Goal: Navigation & Orientation: Go to known website

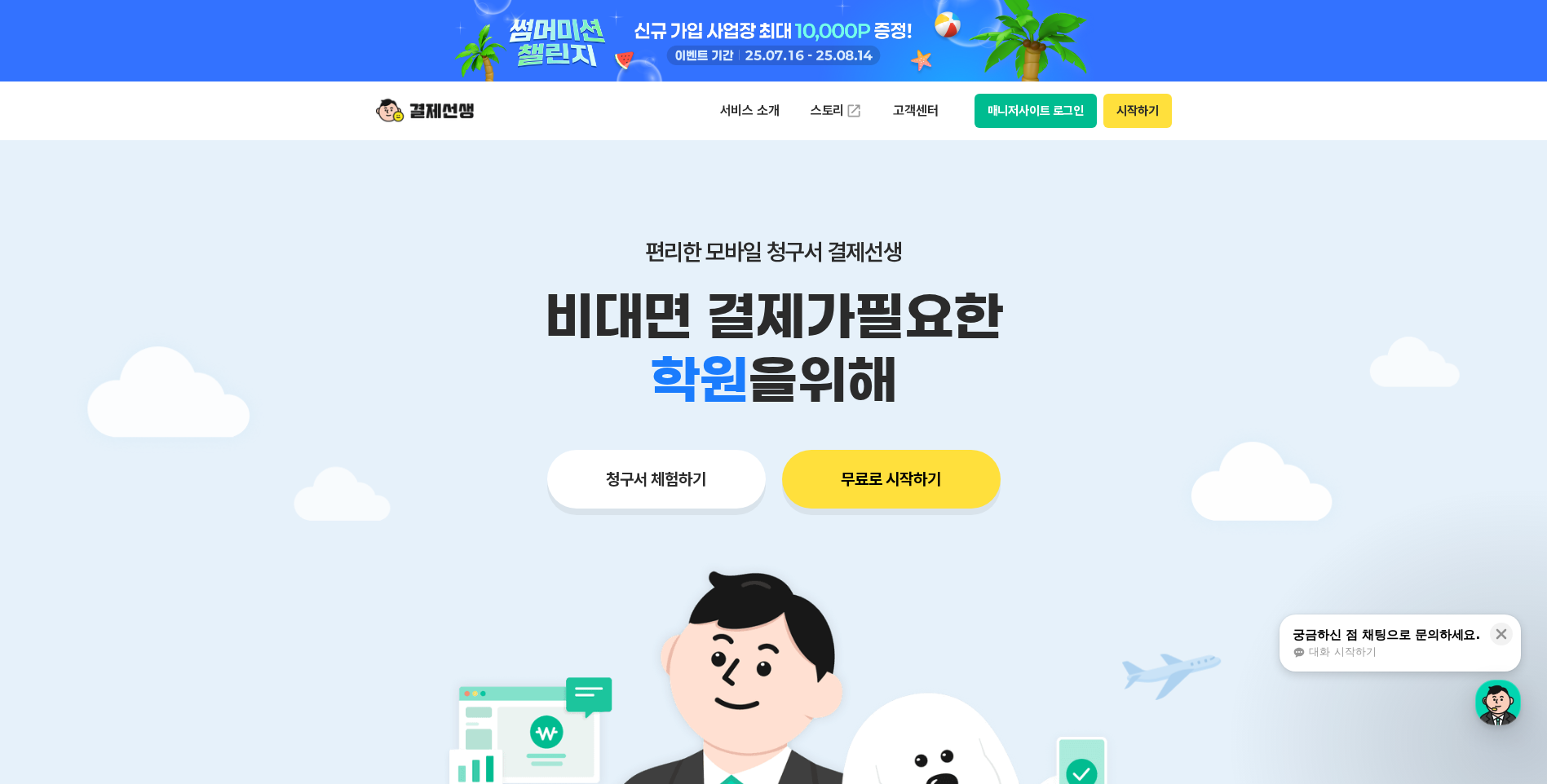
click at [1035, 100] on button "매니저사이트 로그인" at bounding box center [1036, 110] width 123 height 34
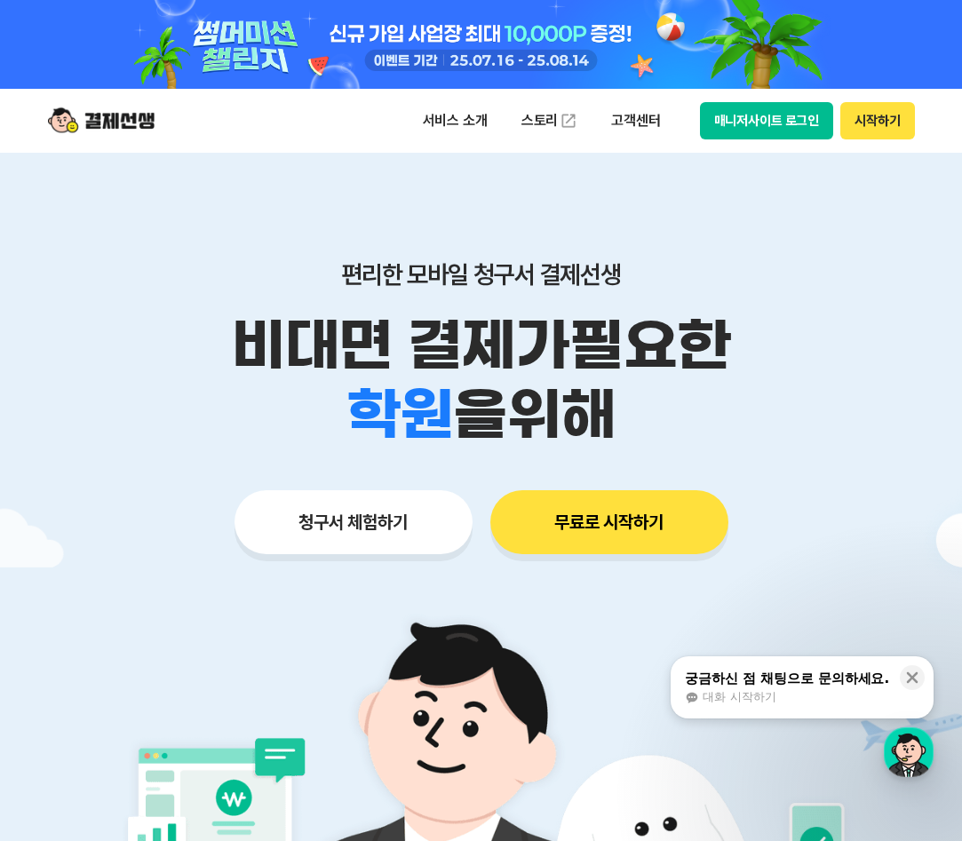
click at [752, 118] on button "매니저사이트 로그인" at bounding box center [767, 120] width 134 height 37
click at [794, 118] on button "매니저사이트 로그인" at bounding box center [767, 120] width 134 height 37
